Goal: Task Accomplishment & Management: Use online tool/utility

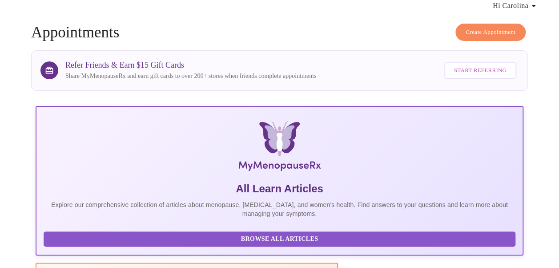
scroll to position [44, 0]
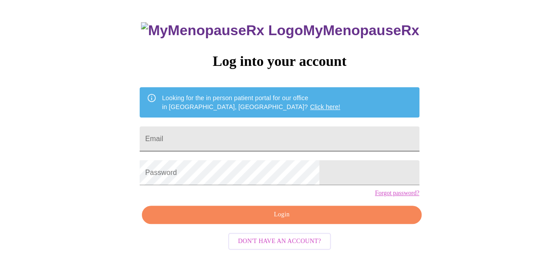
scroll to position [50, 0]
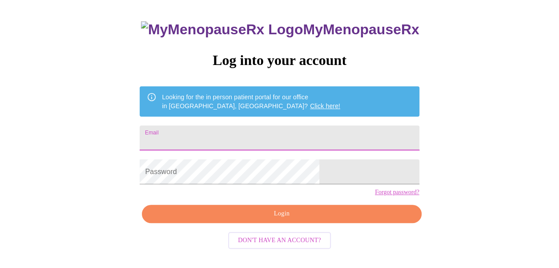
click at [218, 133] on input "Email" at bounding box center [279, 137] width 279 height 25
type input "[EMAIL_ADDRESS][DOMAIN_NAME]"
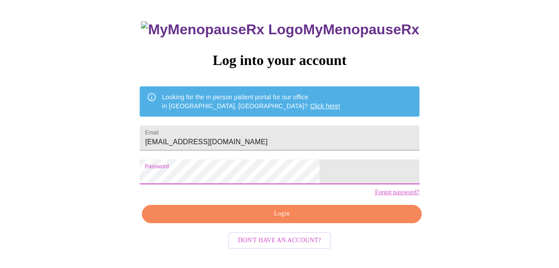
click at [286, 219] on span "Login" at bounding box center [281, 213] width 259 height 11
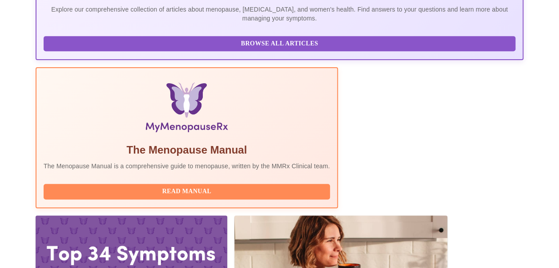
scroll to position [230, 0]
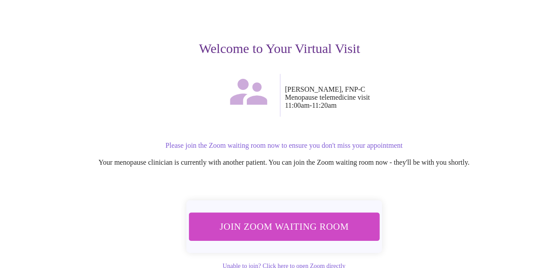
scroll to position [70, 0]
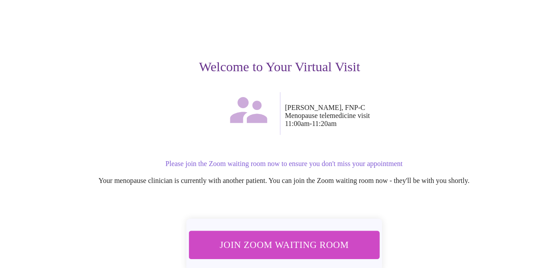
click at [286, 239] on span "Join Zoom Waiting Room" at bounding box center [283, 244] width 167 height 16
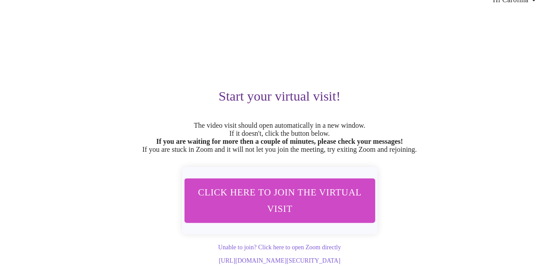
scroll to position [0, 0]
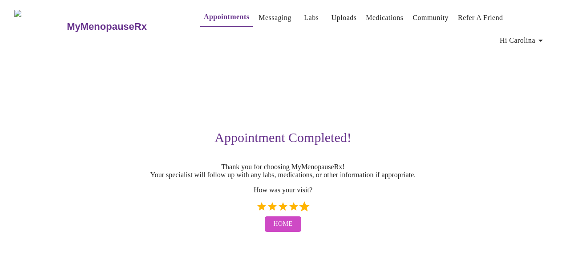
click at [306, 211] on label "5 Stars" at bounding box center [304, 206] width 11 height 11
click at [256, 210] on input "5 Stars" at bounding box center [256, 209] width 0 height 0
radio input "true"
click at [277, 229] on span "Home" at bounding box center [282, 223] width 19 height 11
